Goal: Task Accomplishment & Management: Manage account settings

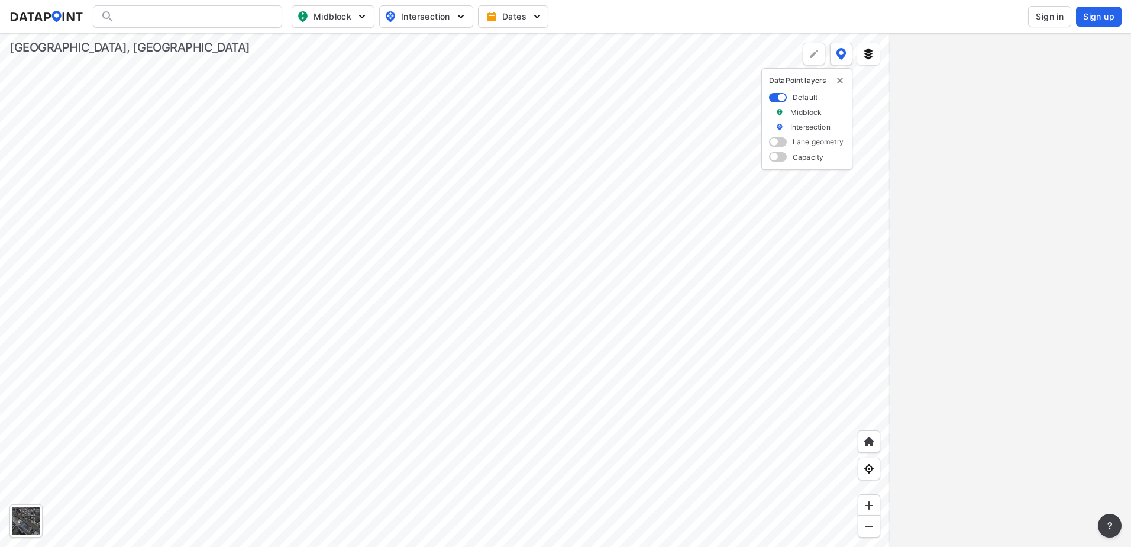
click at [1051, 21] on span "Sign in" at bounding box center [1050, 17] width 28 height 12
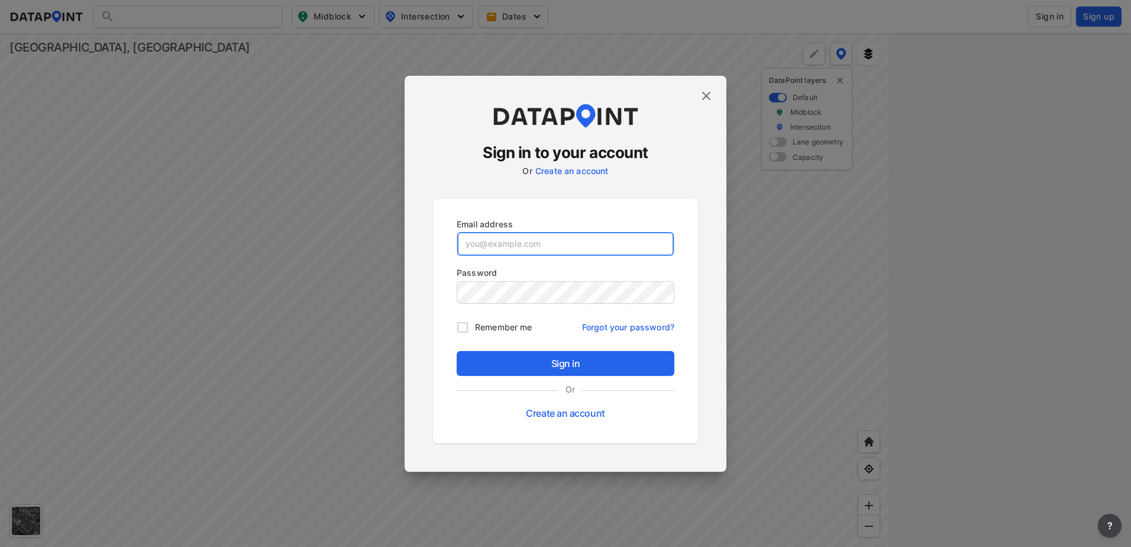
type input "dharding@greenvillesc.gov"
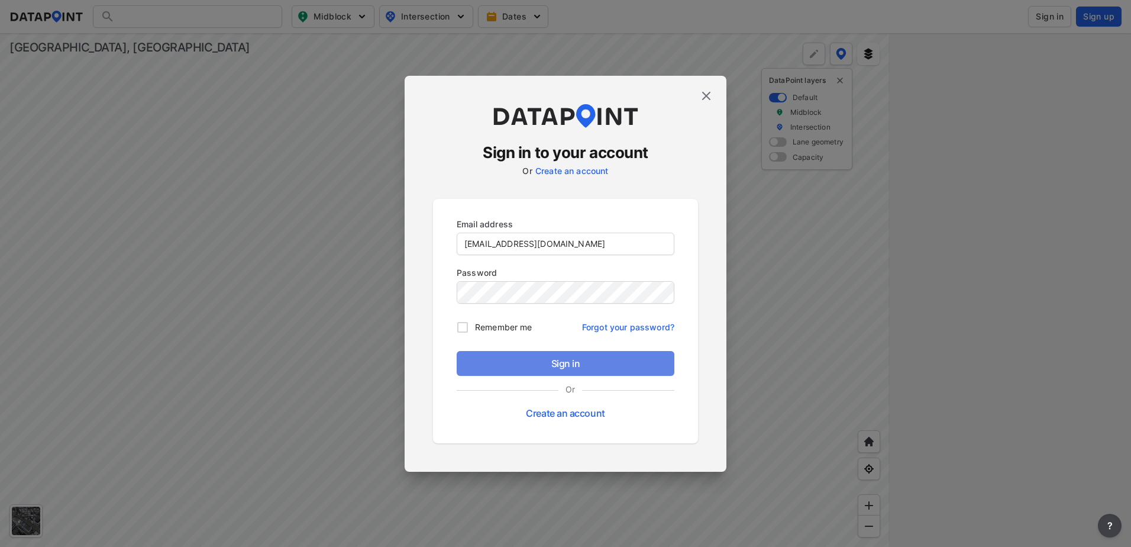
click at [563, 359] on span "Sign in" at bounding box center [565, 363] width 199 height 14
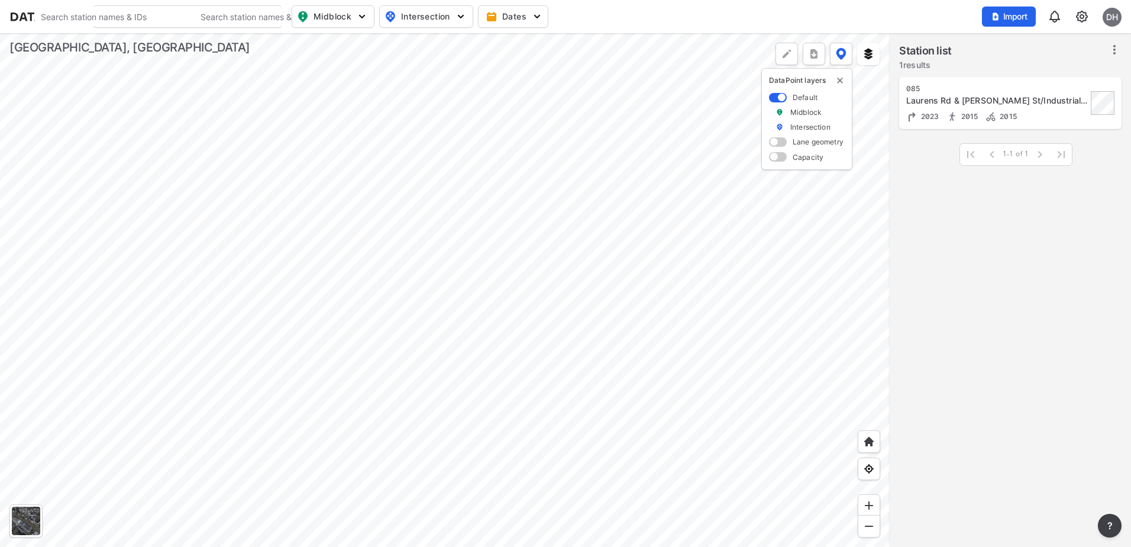
click at [747, 430] on div at bounding box center [445, 290] width 890 height 514
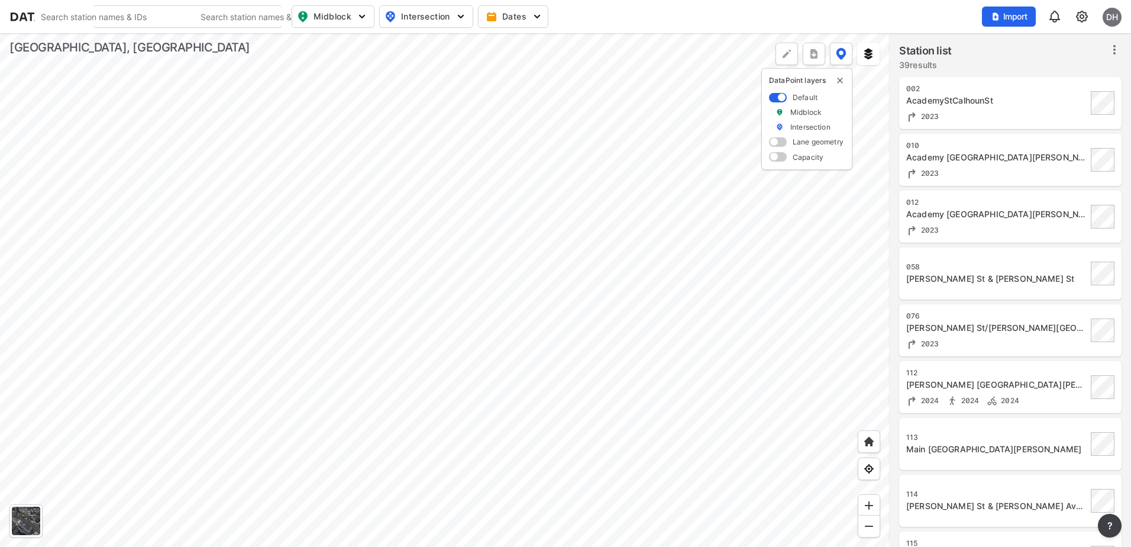
click at [389, 343] on div at bounding box center [445, 290] width 890 height 514
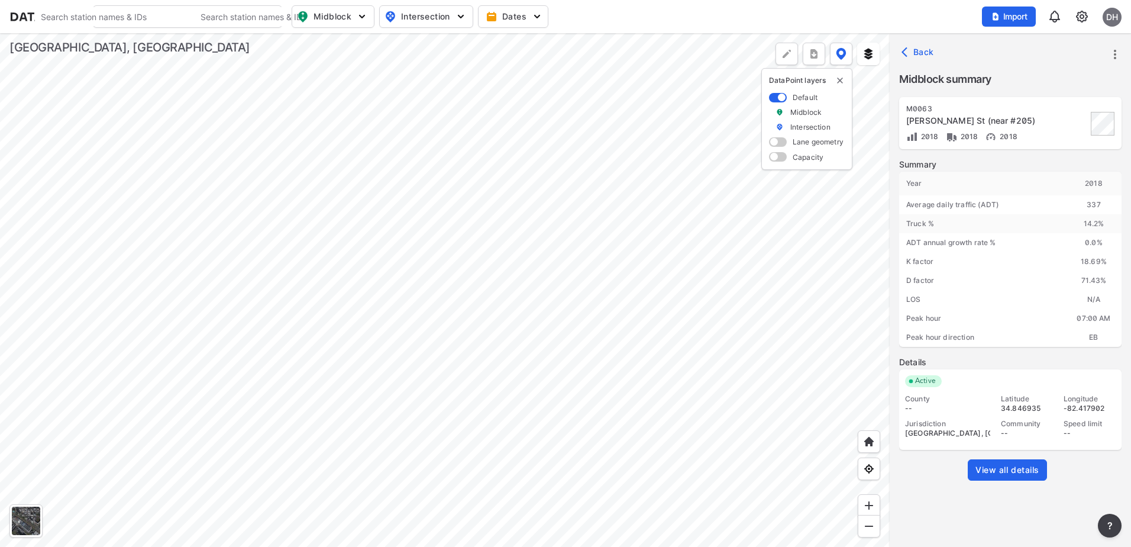
click at [351, 180] on div at bounding box center [445, 290] width 890 height 514
click at [469, 290] on div at bounding box center [445, 290] width 890 height 514
click at [537, 299] on div at bounding box center [445, 290] width 890 height 514
